Goal: Communication & Community: Answer question/provide support

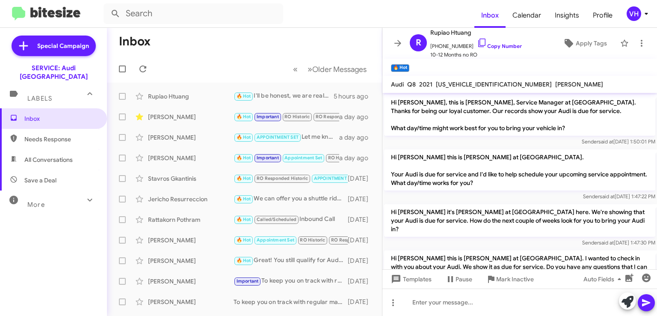
scroll to position [372, 0]
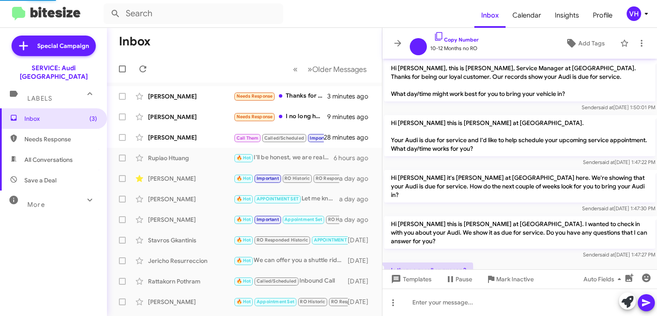
scroll to position [355, 0]
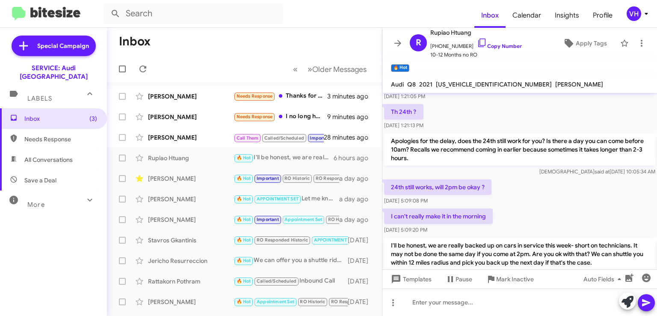
click at [205, 135] on div "[PERSON_NAME]" at bounding box center [191, 137] width 86 height 9
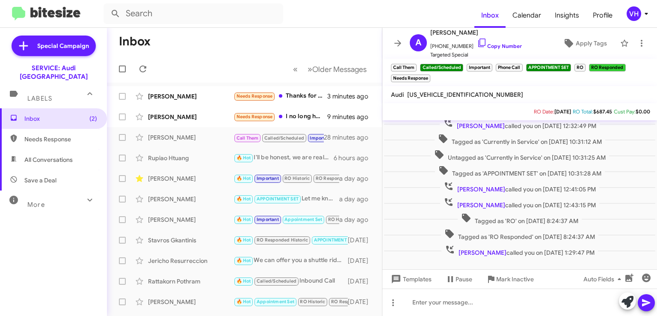
scroll to position [379, 0]
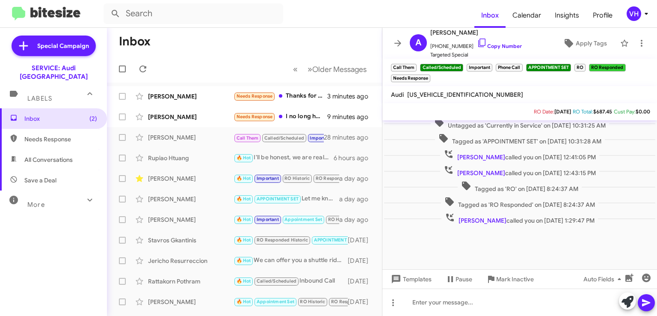
click at [446, 47] on span "+12152089141 Copy Number" at bounding box center [477, 44] width 92 height 13
click at [477, 46] on icon at bounding box center [482, 43] width 10 height 10
click at [428, 76] on span "×" at bounding box center [428, 74] width 5 height 10
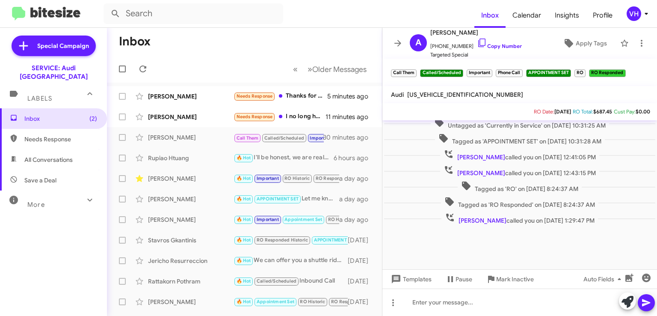
click at [489, 68] on span "×" at bounding box center [490, 69] width 5 height 10
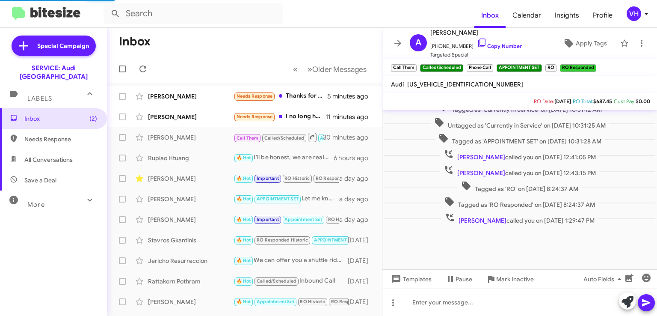
scroll to position [369, 0]
click at [490, 65] on span "×" at bounding box center [491, 64] width 5 height 10
click at [524, 65] on span "×" at bounding box center [524, 64] width 5 height 10
click at [549, 64] on span "×" at bounding box center [549, 64] width 5 height 10
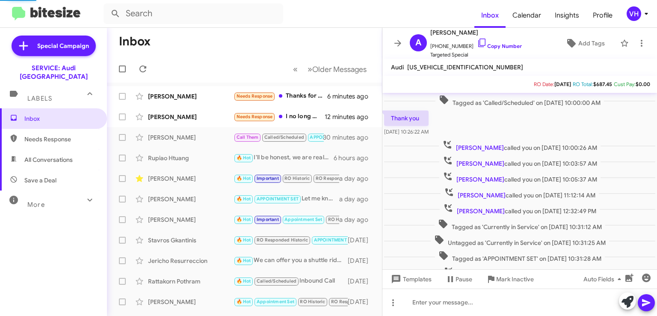
scroll to position [201, 0]
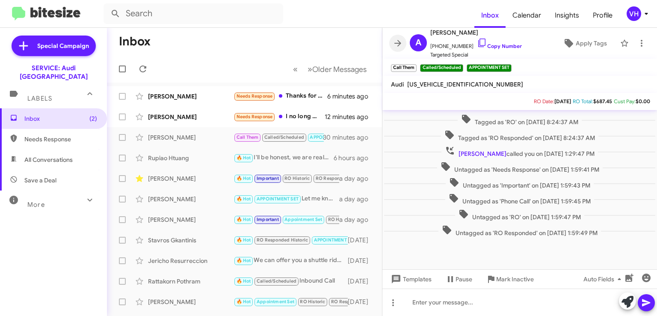
click at [400, 47] on icon at bounding box center [398, 43] width 10 height 10
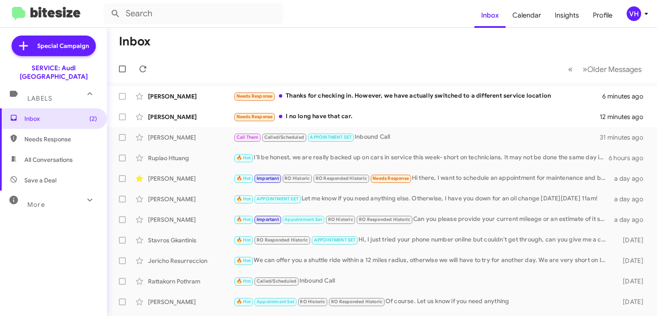
click at [194, 116] on div "[PERSON_NAME]" at bounding box center [191, 117] width 86 height 9
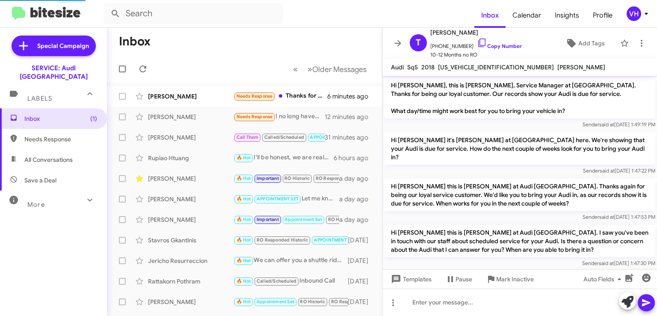
scroll to position [193, 0]
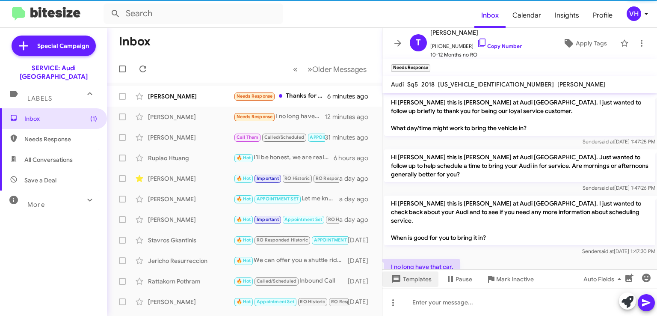
click at [413, 281] on span "Templates" at bounding box center [410, 278] width 42 height 15
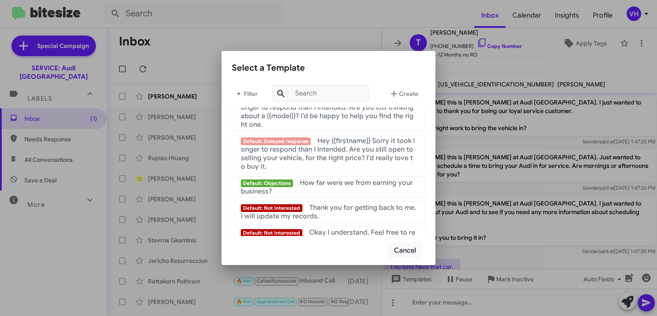
scroll to position [642, 0]
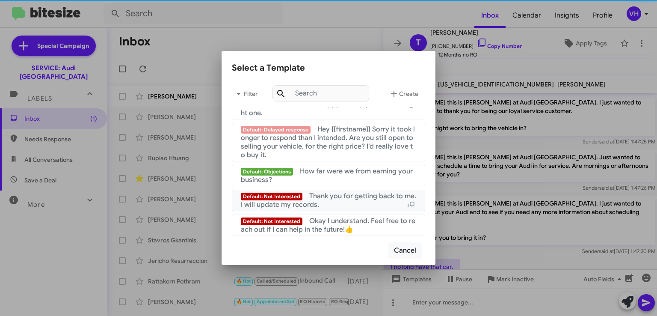
click at [392, 204] on div "Default: Not Interested Thank you for getting back to me. I will update my reco…" at bounding box center [328, 200] width 175 height 17
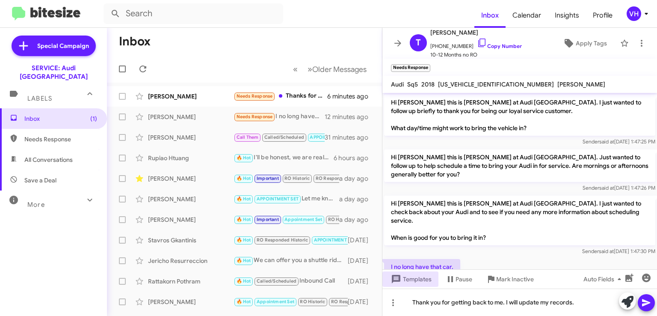
click at [646, 307] on icon at bounding box center [647, 302] width 10 height 10
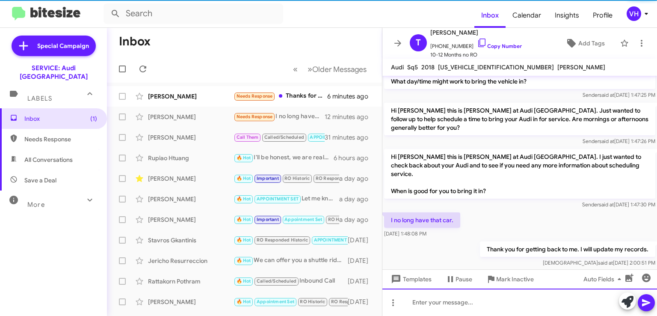
scroll to position [224, 0]
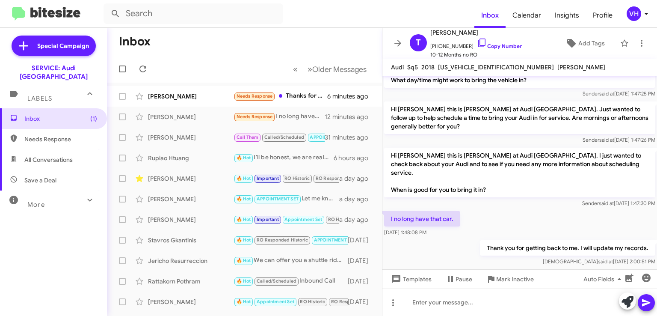
click at [588, 44] on span "Add Tags" at bounding box center [592, 43] width 27 height 15
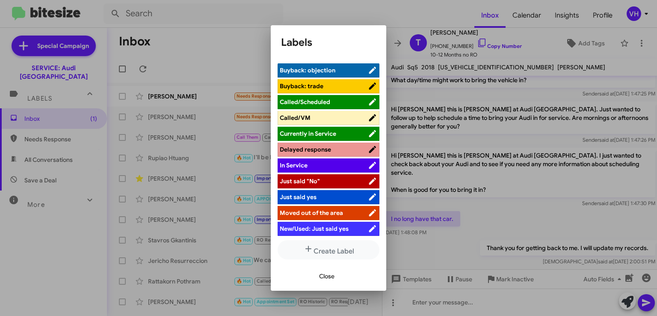
scroll to position [128, 0]
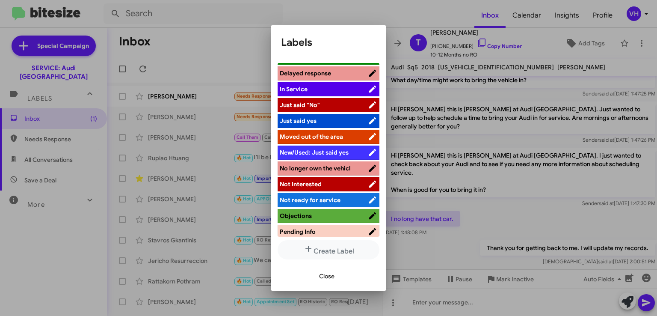
click at [324, 167] on span "No longer own the vehicl" at bounding box center [315, 168] width 71 height 8
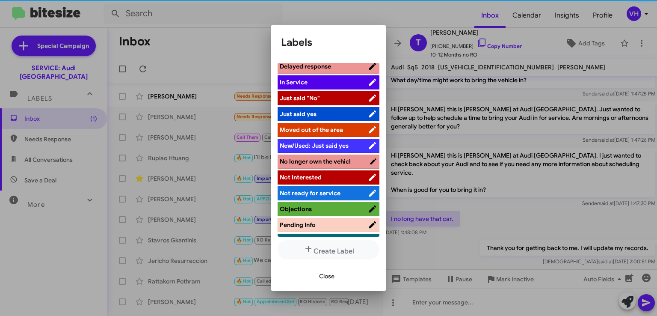
scroll to position [171, 0]
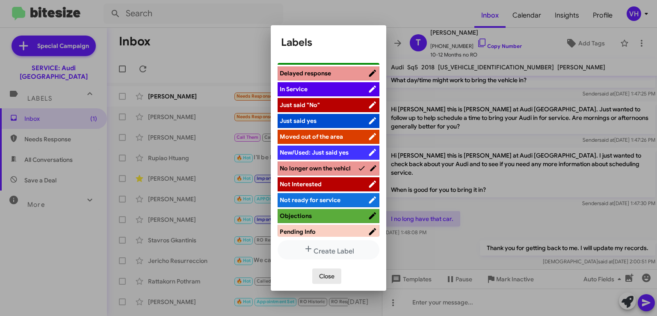
click at [330, 278] on span "Close" at bounding box center [326, 275] width 15 height 15
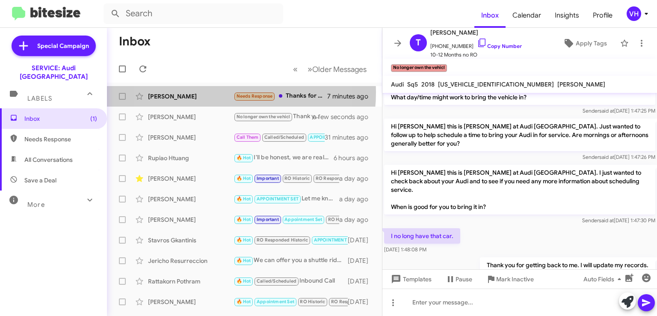
click at [201, 92] on div "Robin Levi" at bounding box center [191, 96] width 86 height 9
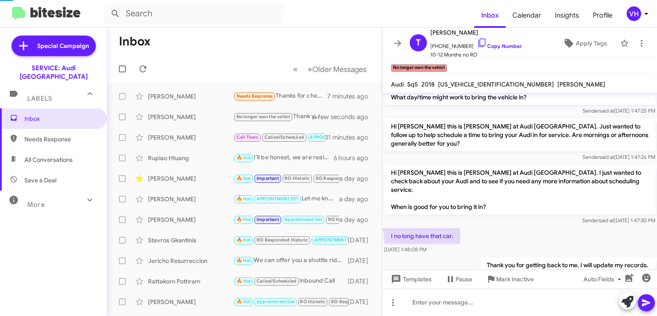
scroll to position [114, 0]
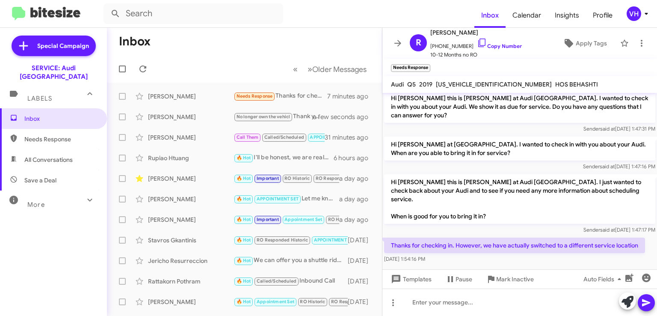
click at [529, 255] on div "Sep 23, 2025, 1:54:16 PM" at bounding box center [514, 259] width 261 height 9
click at [483, 43] on link "Copy Number" at bounding box center [499, 46] width 45 height 6
click at [424, 140] on p "Hi Robin Steven Bainbridge at Audi Oakland. I wanted to check in with you about…" at bounding box center [519, 149] width 271 height 24
click at [462, 84] on span "WA1BNAFY5K2023272" at bounding box center [494, 84] width 116 height 8
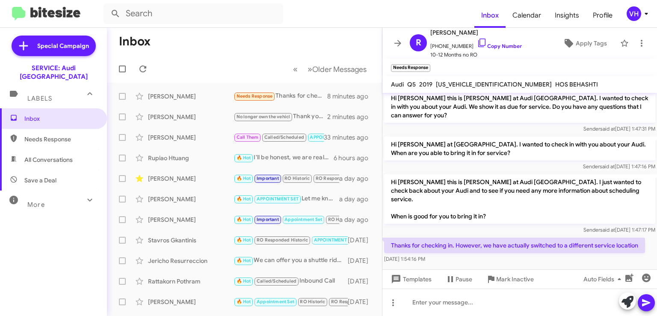
copy span "WA1BNAFY5K2023272"
drag, startPoint x: 431, startPoint y: 234, endPoint x: 504, endPoint y: 247, distance: 73.9
click at [504, 247] on div "Thanks for checking in. However, we have actually switched to a different servi…" at bounding box center [514, 251] width 261 height 26
click at [505, 255] on div "Sep 23, 2025, 1:54:16 PM" at bounding box center [514, 259] width 261 height 9
drag, startPoint x: 498, startPoint y: 232, endPoint x: 553, endPoint y: 258, distance: 61.3
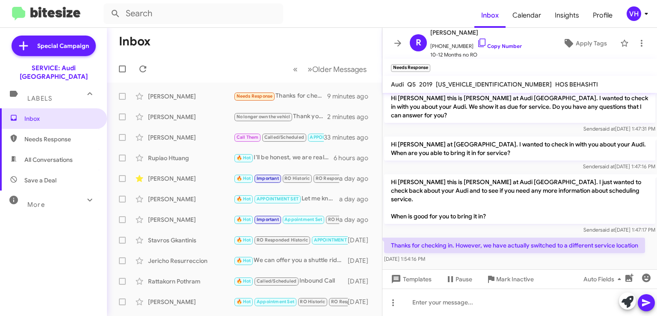
click at [553, 258] on cdk-virtual-scroll-viewport "Hi Robin, this is Steven Bainbridge, Service Manager at Audi Oakland. Thanks fo…" at bounding box center [520, 181] width 275 height 176
click at [553, 265] on div at bounding box center [520, 271] width 275 height 13
click at [584, 46] on span "Apply Tags" at bounding box center [591, 43] width 31 height 15
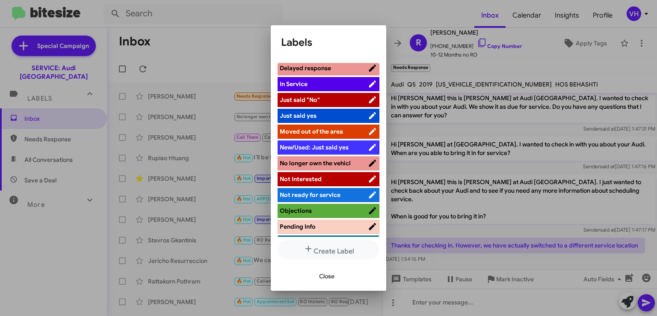
scroll to position [188, 0]
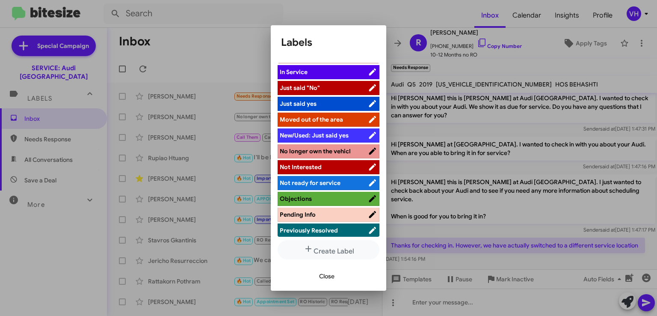
click at [598, 236] on div at bounding box center [328, 158] width 657 height 316
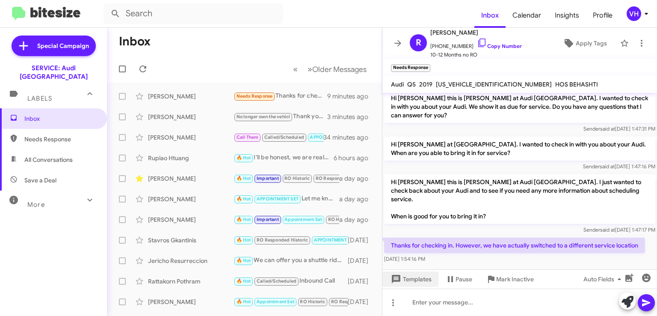
click at [420, 274] on span "Templates" at bounding box center [410, 278] width 42 height 15
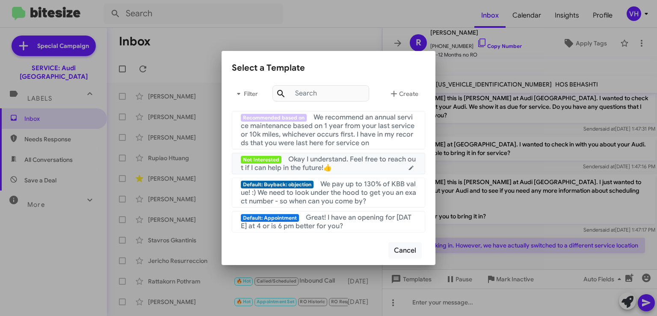
click at [389, 158] on span "Okay I understand. Feel free to reach out if I can help in the future!👍" at bounding box center [328, 163] width 175 height 17
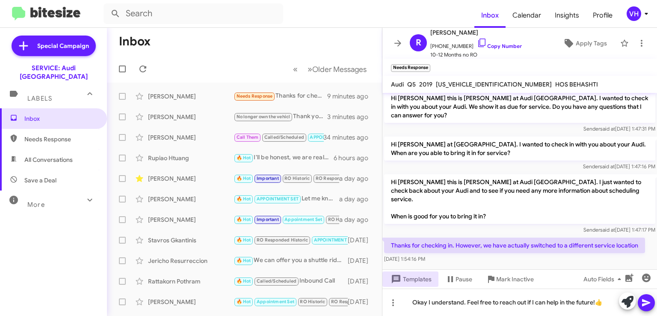
click at [647, 302] on icon at bounding box center [646, 302] width 8 height 7
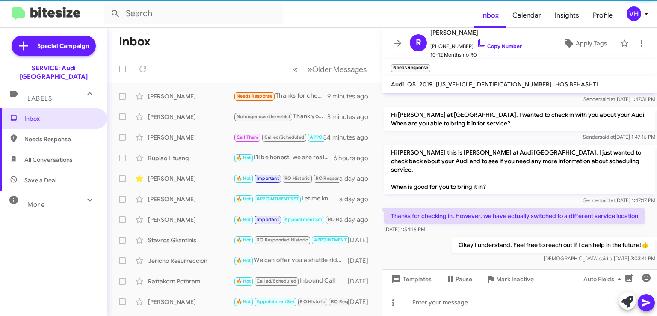
scroll to position [145, 0]
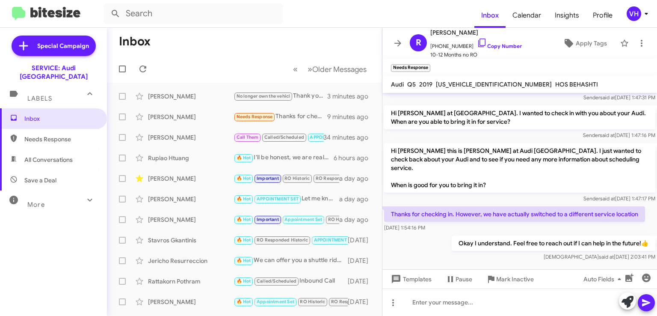
click at [576, 40] on span "Apply Tags" at bounding box center [591, 43] width 31 height 15
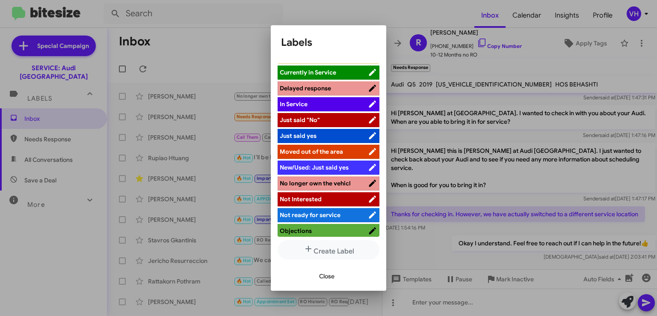
scroll to position [171, 0]
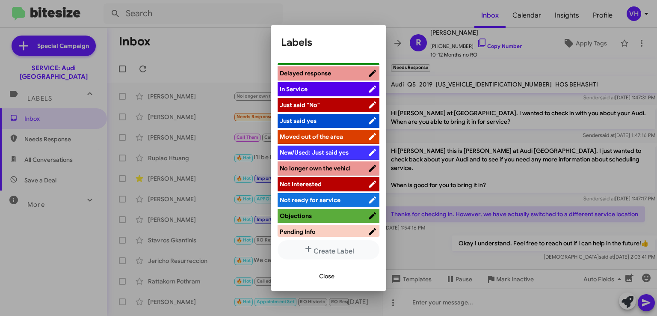
click at [325, 181] on span "Not Interested" at bounding box center [324, 184] width 88 height 9
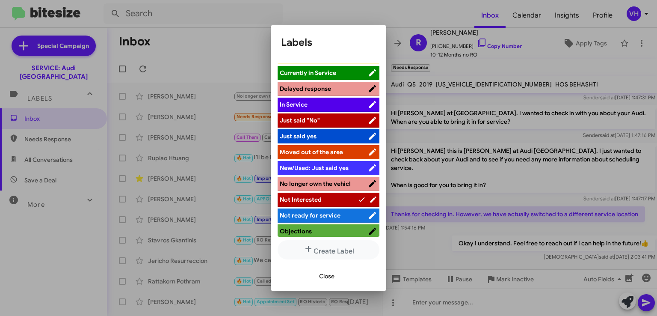
scroll to position [153, 0]
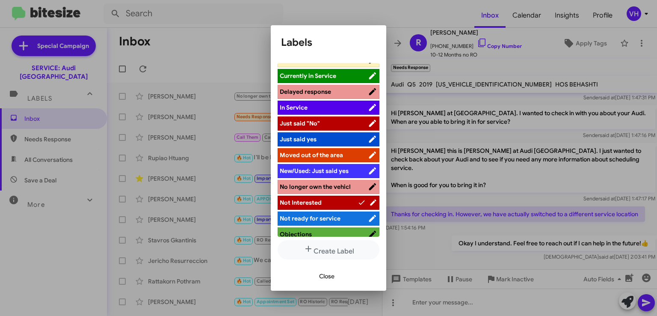
click at [348, 151] on span "Moved out of the area" at bounding box center [324, 155] width 88 height 9
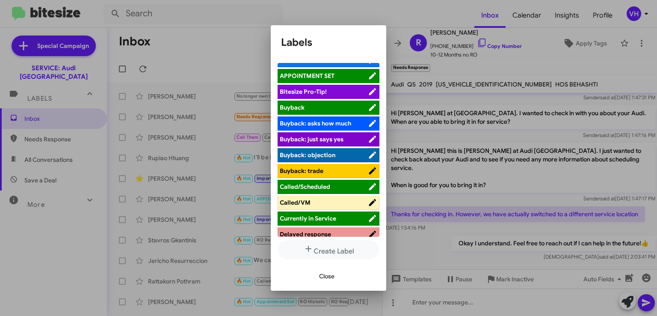
scroll to position [0, 0]
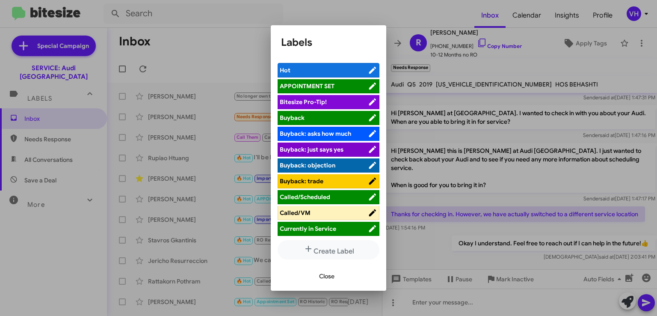
click at [337, 271] on button "Close" at bounding box center [326, 275] width 29 height 15
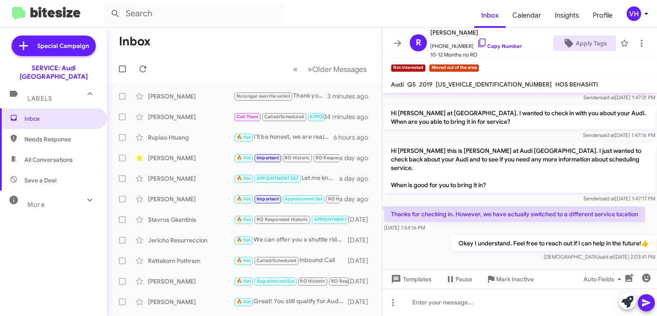
click at [395, 40] on icon at bounding box center [398, 43] width 10 height 10
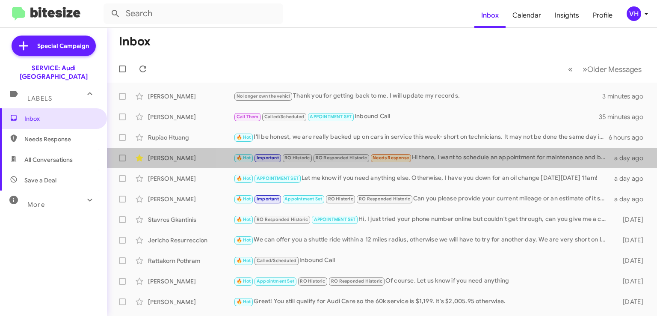
click at [459, 154] on div "🔥 Hot Important RO Historic RO Responded Historic Needs Response Hi there, I wa…" at bounding box center [423, 158] width 379 height 10
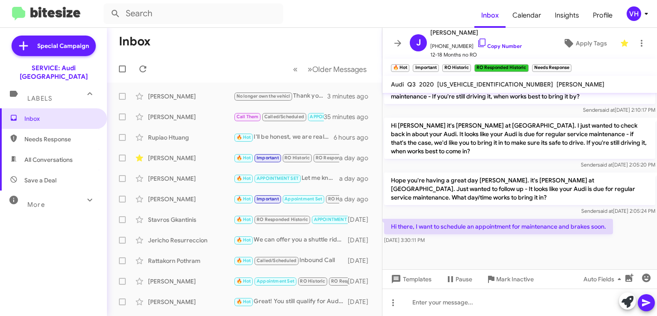
scroll to position [443, 0]
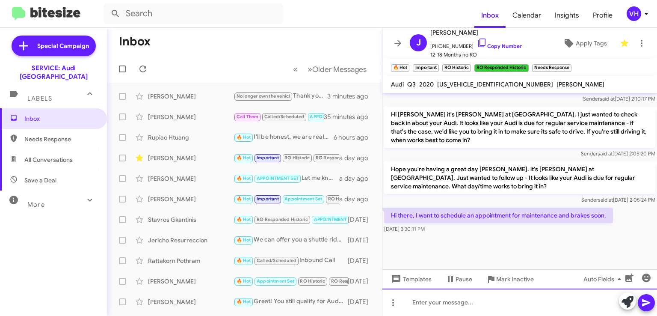
click at [556, 300] on div at bounding box center [520, 301] width 275 height 27
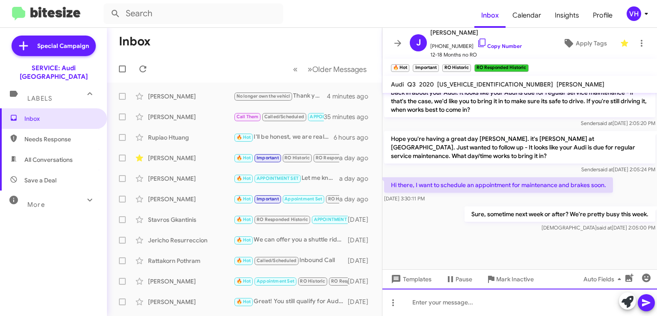
scroll to position [474, 0]
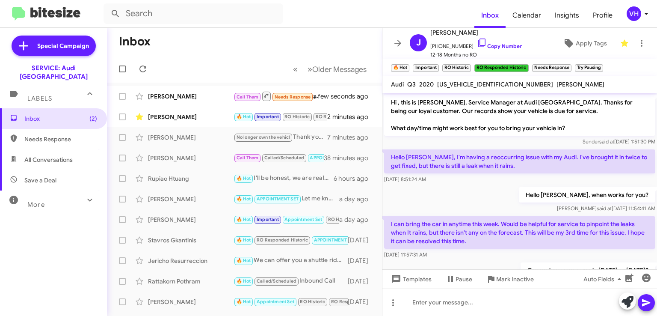
click at [188, 114] on div "[PERSON_NAME]" at bounding box center [191, 117] width 86 height 9
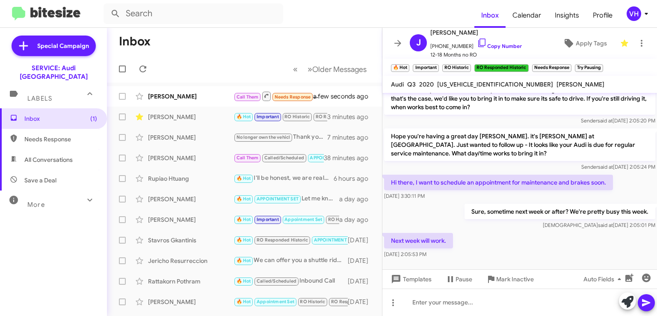
scroll to position [463, 0]
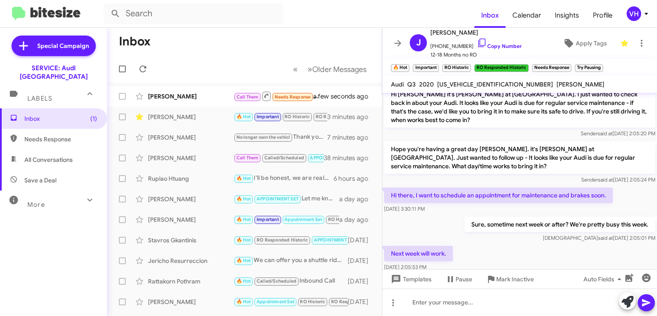
click at [454, 82] on span "[US_VEHICLE_IDENTIFICATION_NUMBER]" at bounding box center [495, 84] width 116 height 8
copy span "[US_VEHICLE_IDENTIFICATION_NUMBER]"
click at [472, 119] on p "Hi [PERSON_NAME] it's [PERSON_NAME] at [GEOGRAPHIC_DATA]. I just wanted to chec…" at bounding box center [519, 106] width 271 height 41
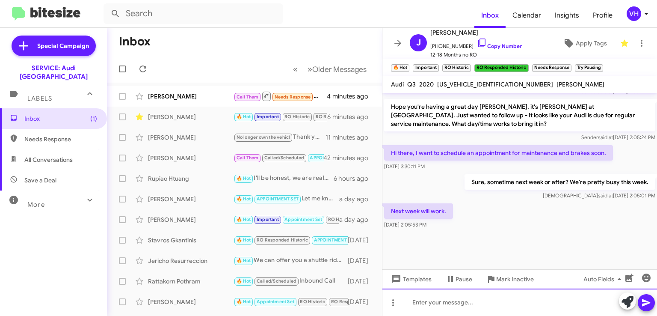
click at [466, 300] on div at bounding box center [520, 301] width 275 height 27
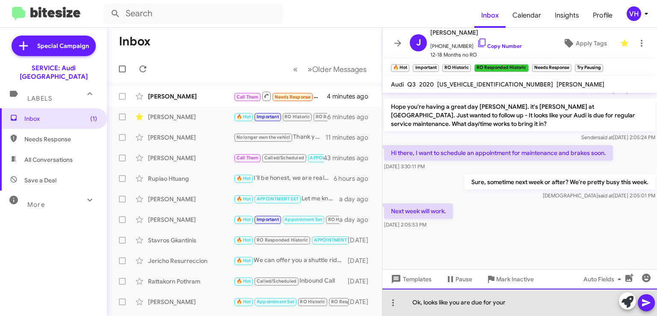
drag, startPoint x: 538, startPoint y: 299, endPoint x: 414, endPoint y: 306, distance: 123.9
click at [414, 306] on div "Ok, looks like you are due for your" at bounding box center [520, 301] width 275 height 27
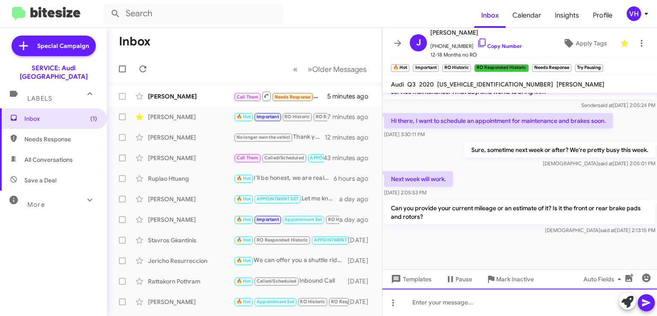
scroll to position [545, 0]
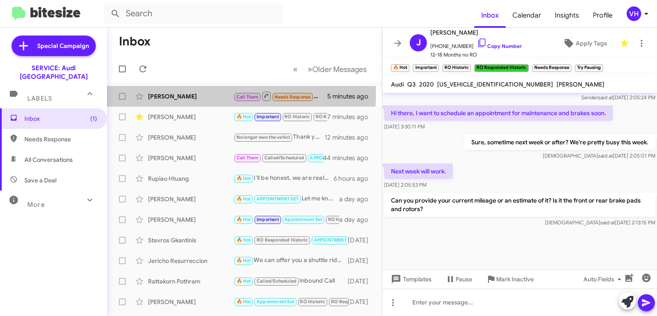
click at [187, 93] on div "[PERSON_NAME]" at bounding box center [191, 96] width 86 height 9
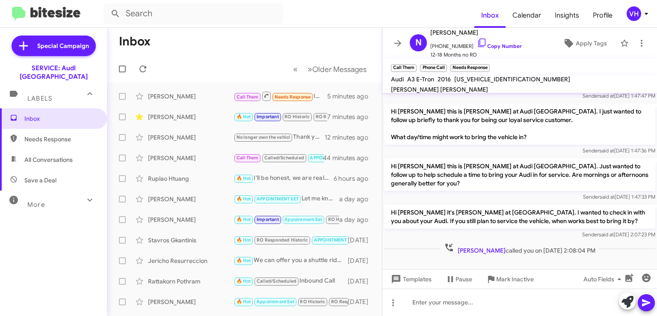
scroll to position [277, 0]
